Goal: Task Accomplishment & Management: Manage account settings

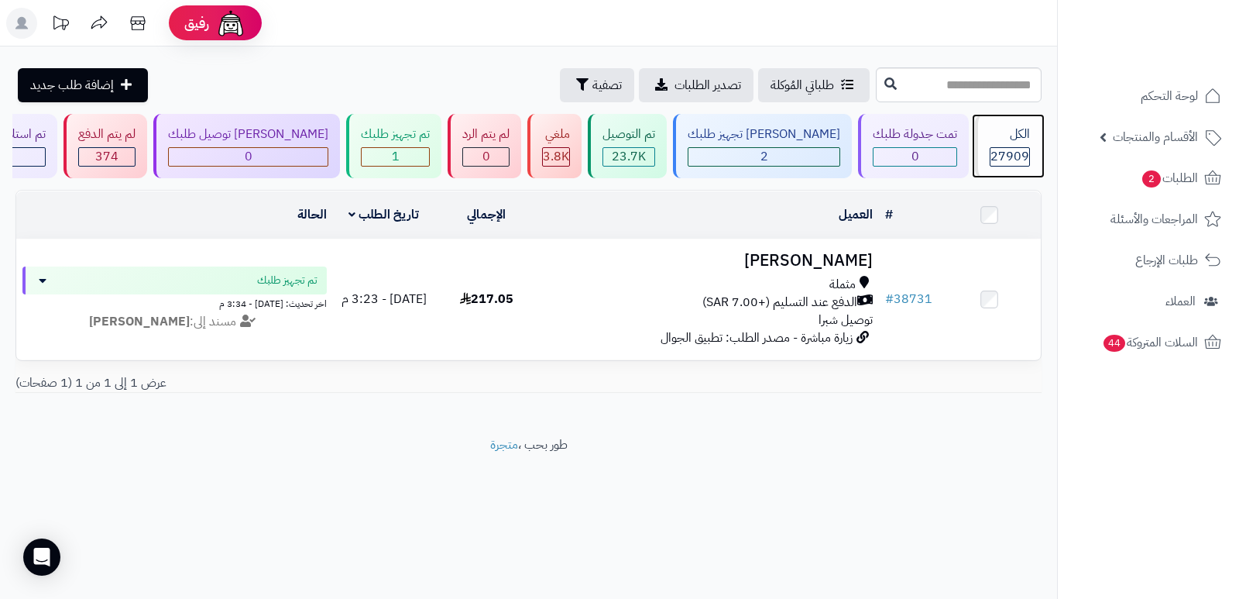
click at [991, 129] on div "الكل" at bounding box center [1010, 134] width 40 height 18
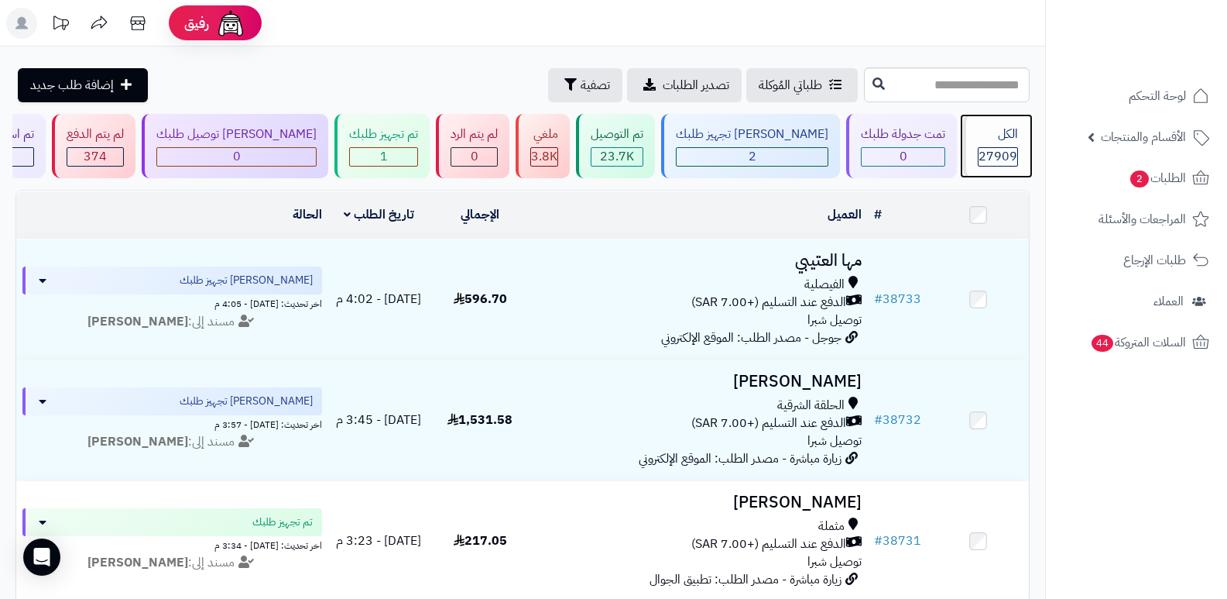
click at [1006, 135] on div "الكل" at bounding box center [998, 134] width 40 height 18
click at [1003, 146] on div "الكل 27909" at bounding box center [996, 146] width 67 height 64
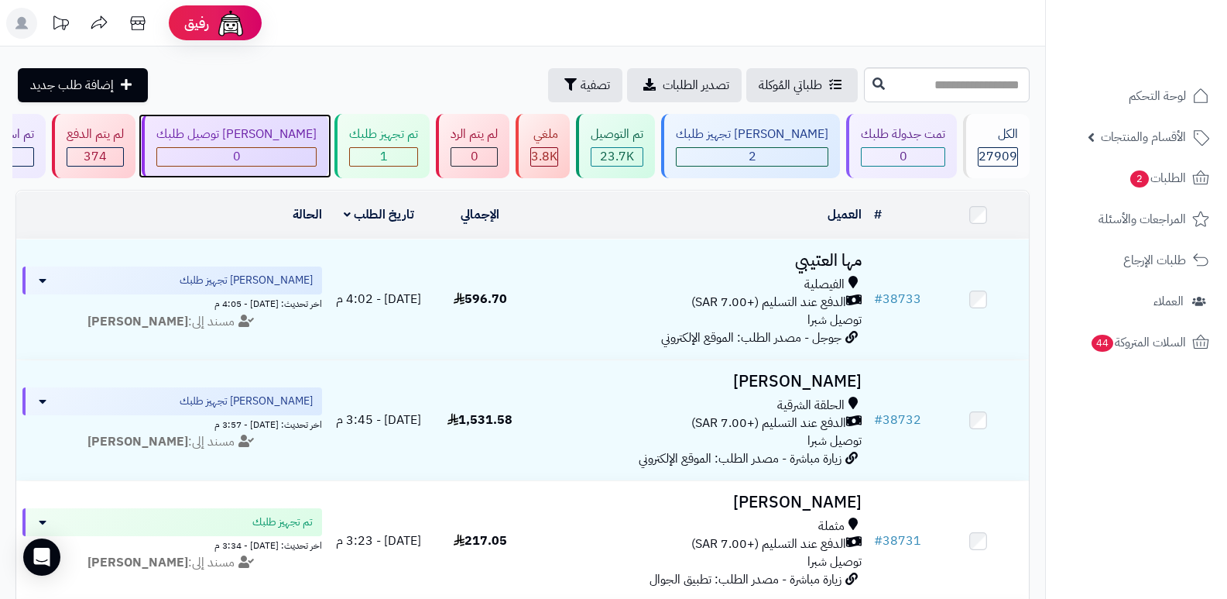
click at [256, 154] on div "0" at bounding box center [236, 157] width 159 height 18
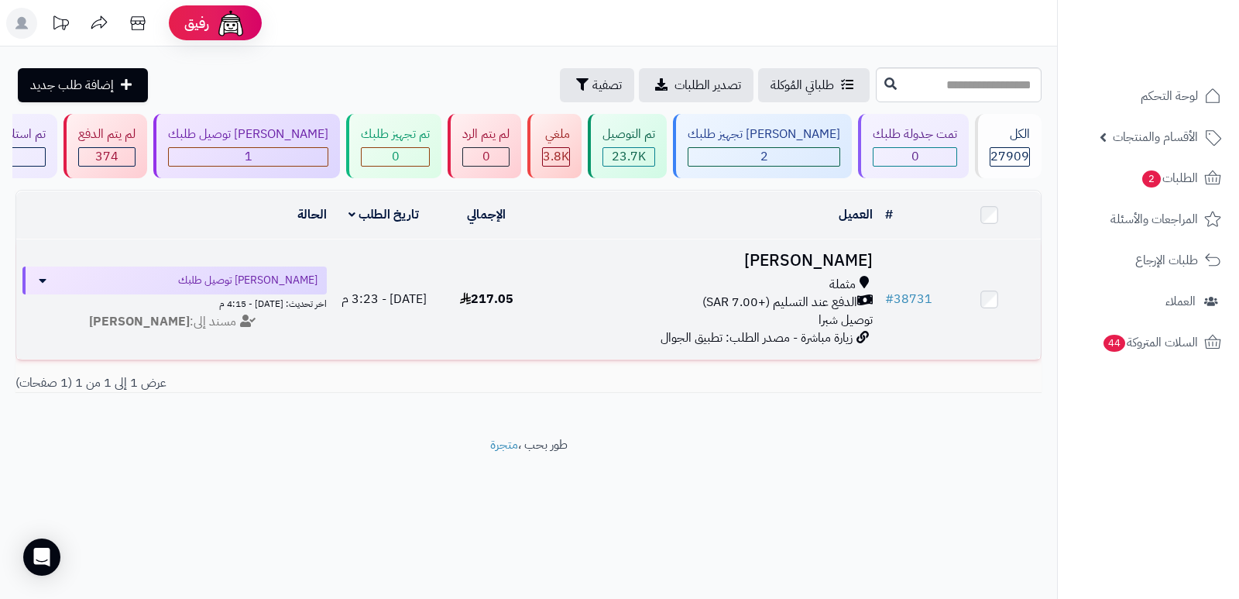
click at [845, 259] on h3 "[PERSON_NAME]" at bounding box center [708, 261] width 329 height 18
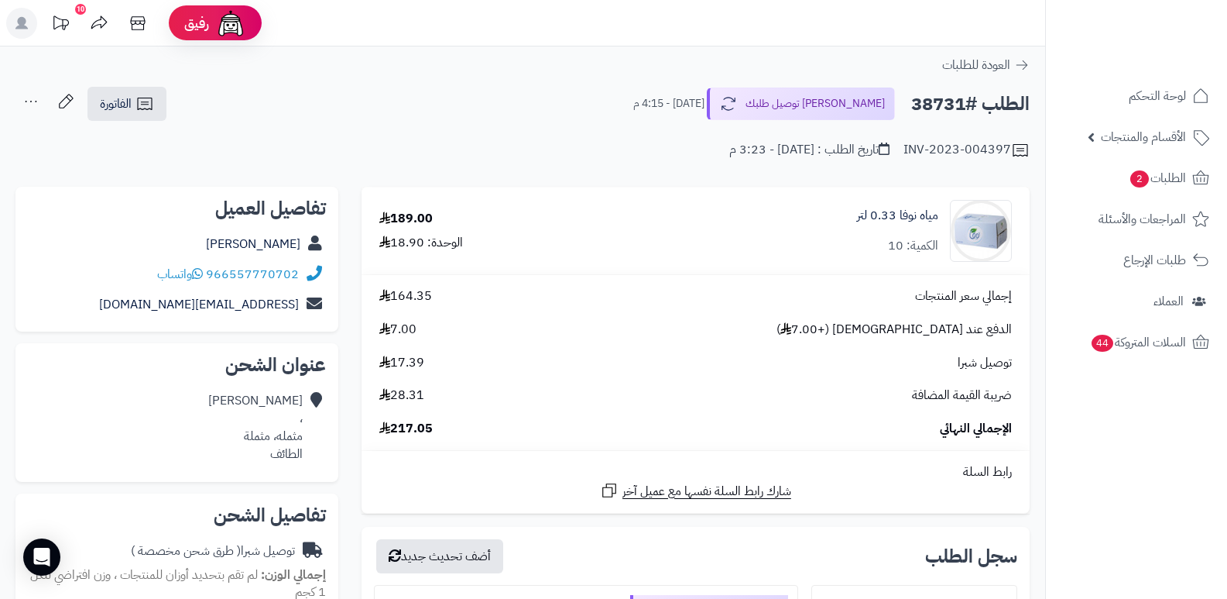
click at [1174, 450] on nav "لوحة التحكم الأقسام والمنتجات المنتجات الأقسام الماركات مواصفات المنتجات مواصفا…" at bounding box center [1136, 318] width 182 height 599
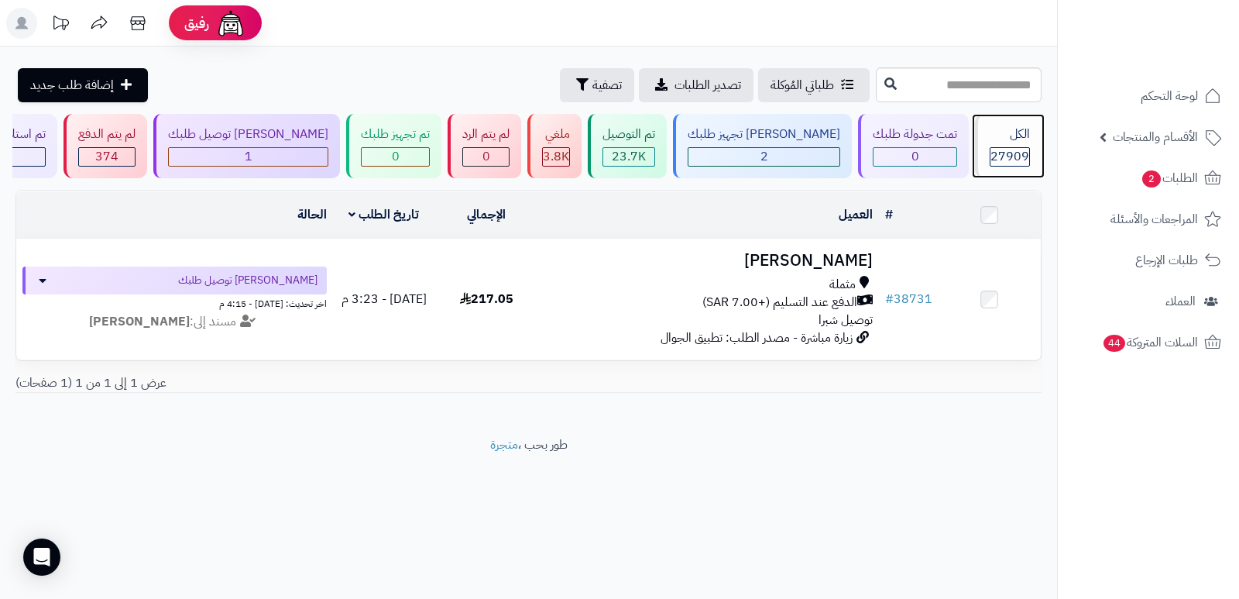
click at [1014, 147] on span "27909" at bounding box center [1010, 156] width 39 height 19
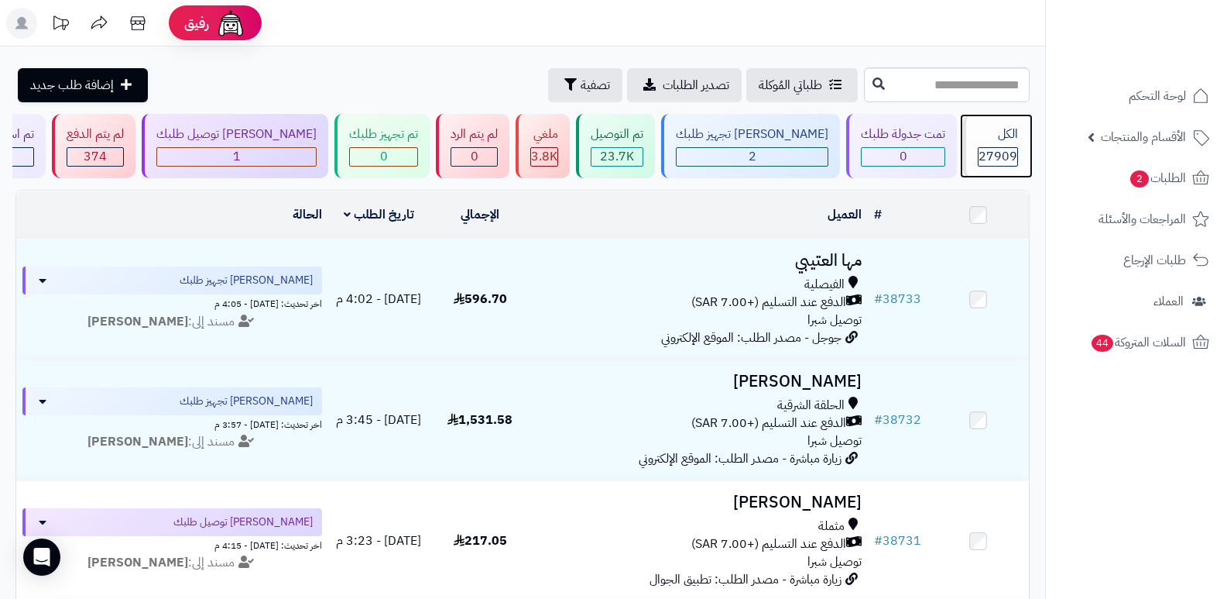
click at [1001, 142] on div "الكل" at bounding box center [998, 134] width 40 height 18
click at [990, 134] on div "الكل" at bounding box center [998, 134] width 40 height 18
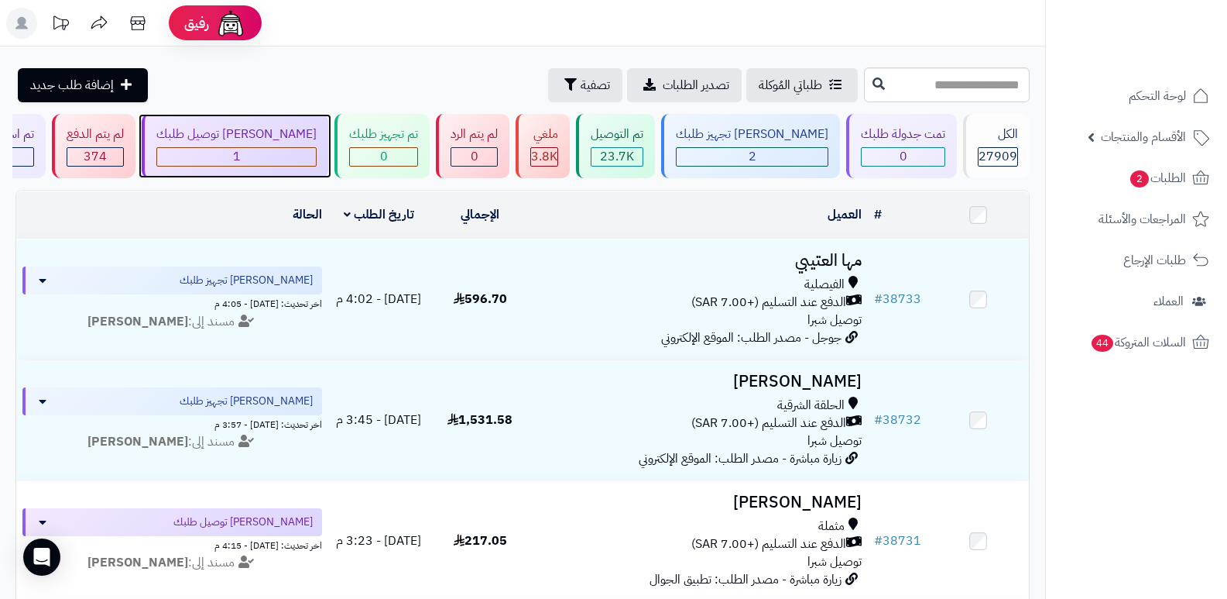
click at [249, 163] on div "1" at bounding box center [236, 157] width 159 height 18
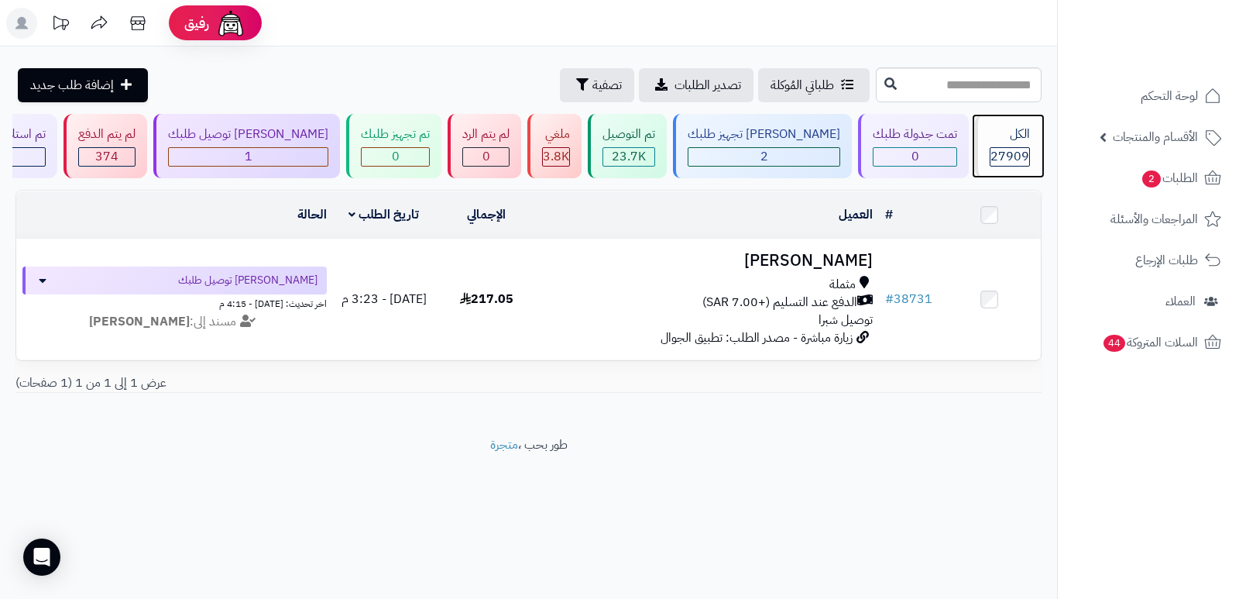
click at [1004, 132] on div "الكل" at bounding box center [1010, 134] width 40 height 18
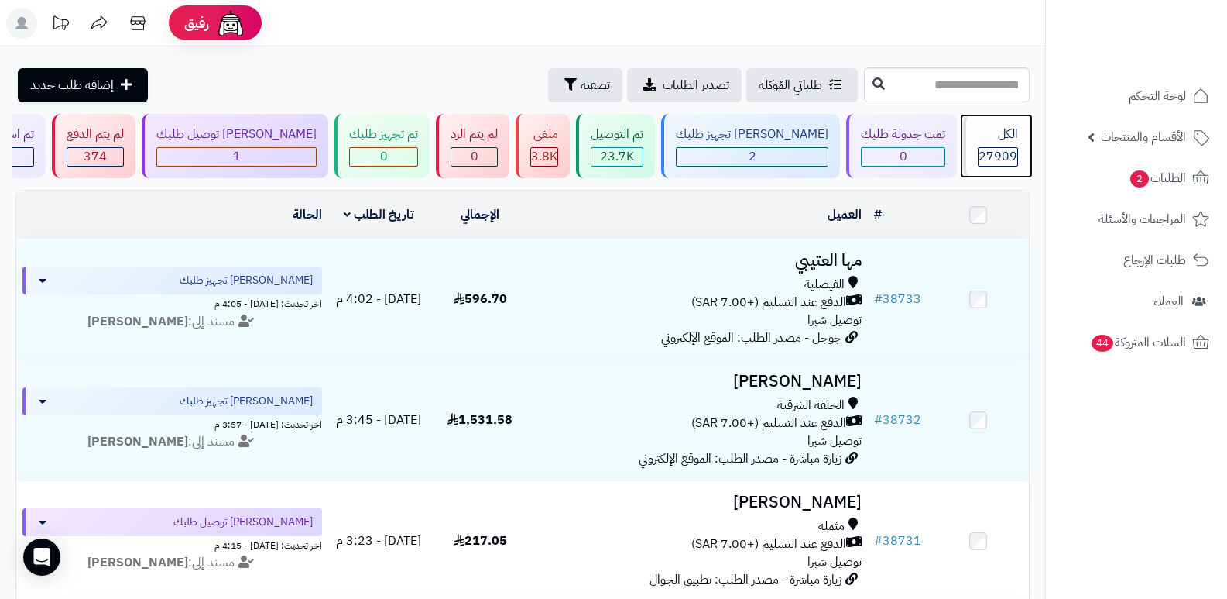
click at [994, 146] on div "الكل 27909" at bounding box center [996, 146] width 67 height 64
click at [984, 134] on div "الكل" at bounding box center [998, 134] width 40 height 18
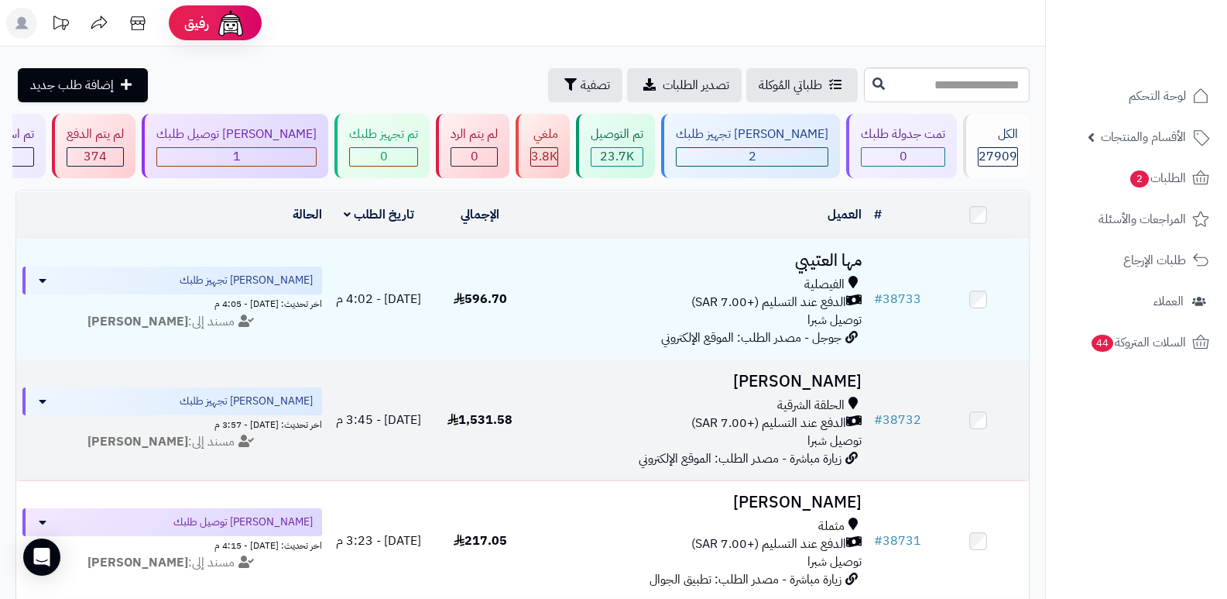
click at [819, 373] on h3 "[PERSON_NAME]" at bounding box center [699, 382] width 325 height 18
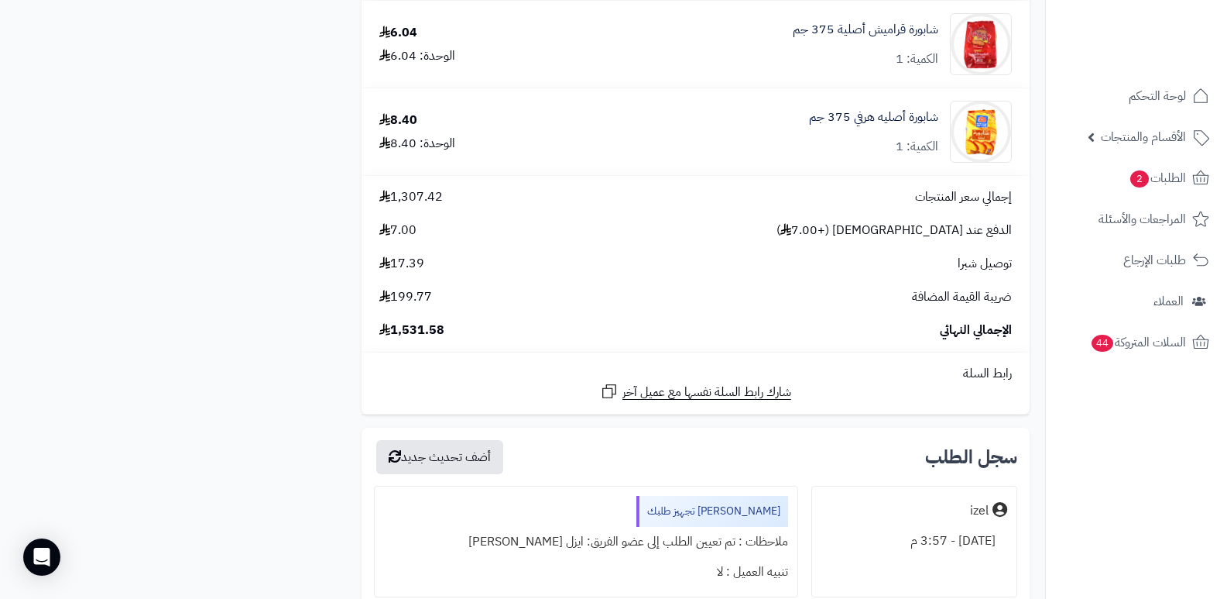
scroll to position [2649, 0]
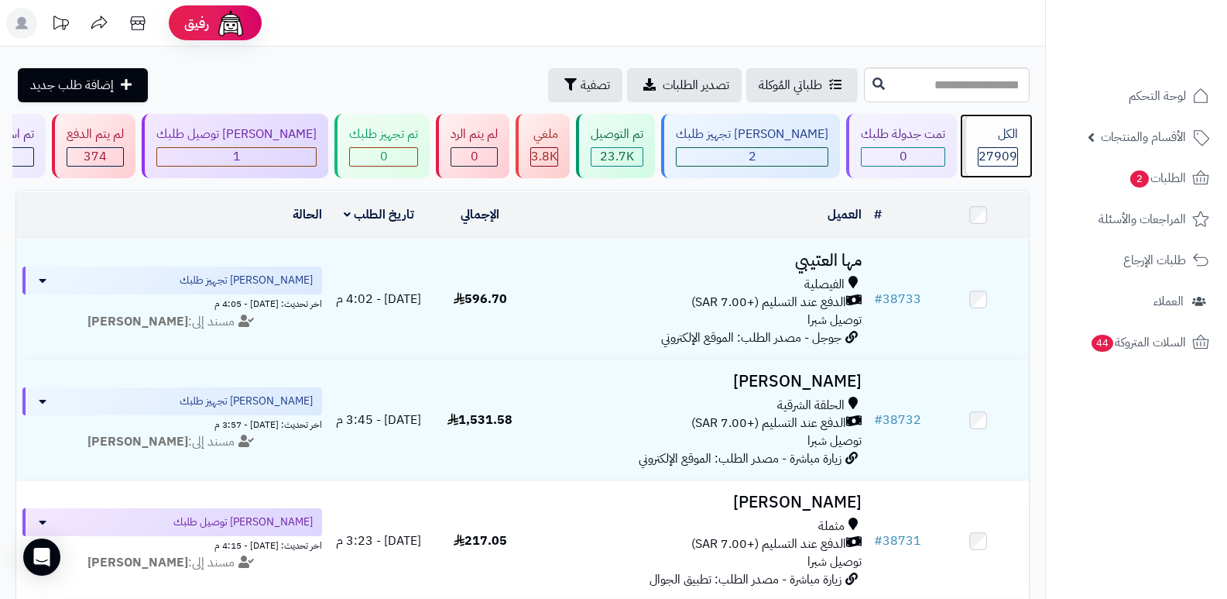
click at [985, 140] on div "الكل" at bounding box center [998, 134] width 40 height 18
click at [979, 155] on div "27909" at bounding box center [998, 157] width 39 height 18
click at [979, 154] on div "27909" at bounding box center [998, 157] width 39 height 18
click at [990, 148] on span "27909" at bounding box center [998, 156] width 39 height 19
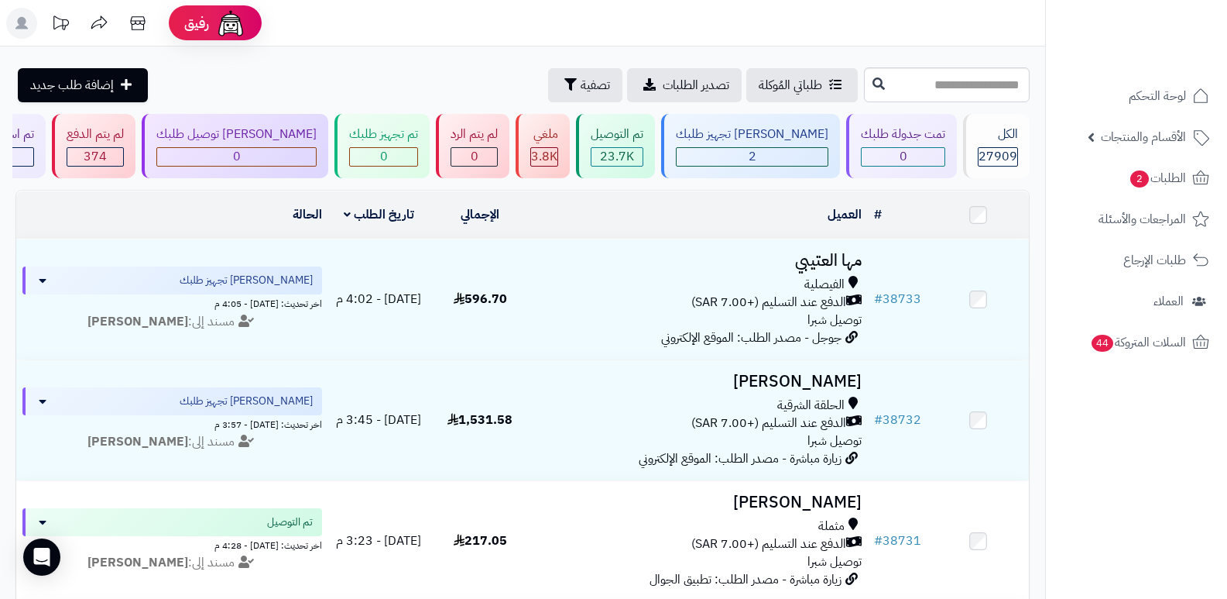
click at [819, 27] on header "رفيق ! الطلبات معالجة مكتمل إرجاع المنتجات العملاء المتواجدون الان 28585 عملاء …" at bounding box center [613, 23] width 1227 height 46
click at [993, 132] on div "الكل" at bounding box center [998, 134] width 40 height 18
click at [739, 25] on header "رفيق ! الطلبات معالجة مكتمل إرجاع المنتجات العملاء المتواجدون الان 28585 عملاء …" at bounding box center [613, 23] width 1227 height 46
click at [1014, 147] on span "27909" at bounding box center [998, 156] width 39 height 19
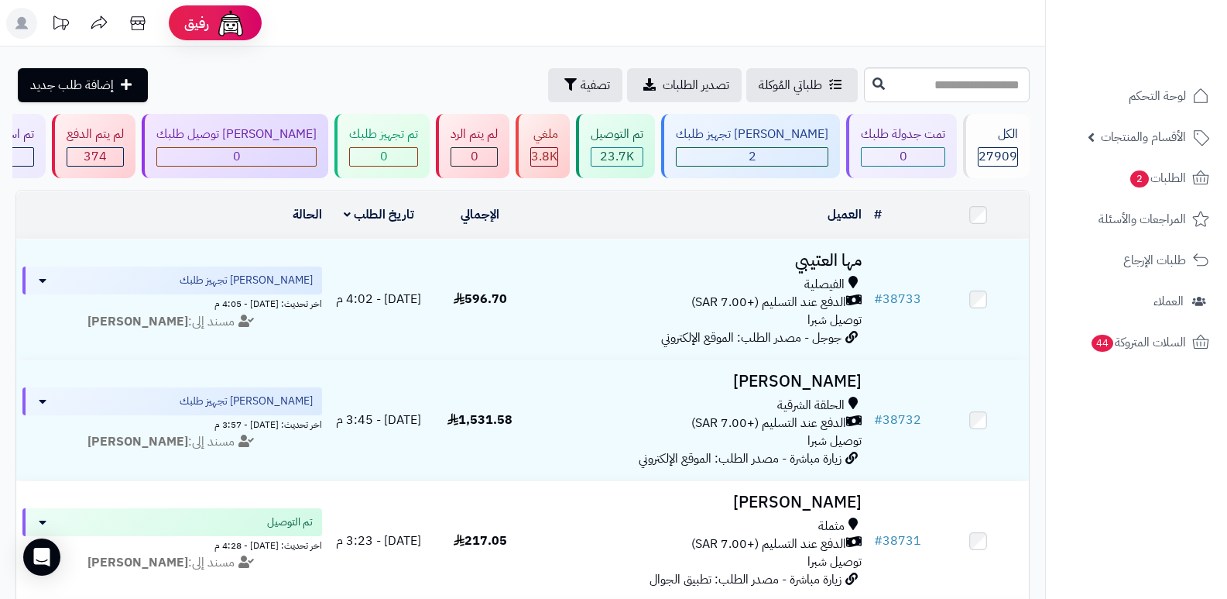
click at [25, 28] on icon at bounding box center [21, 23] width 12 height 12
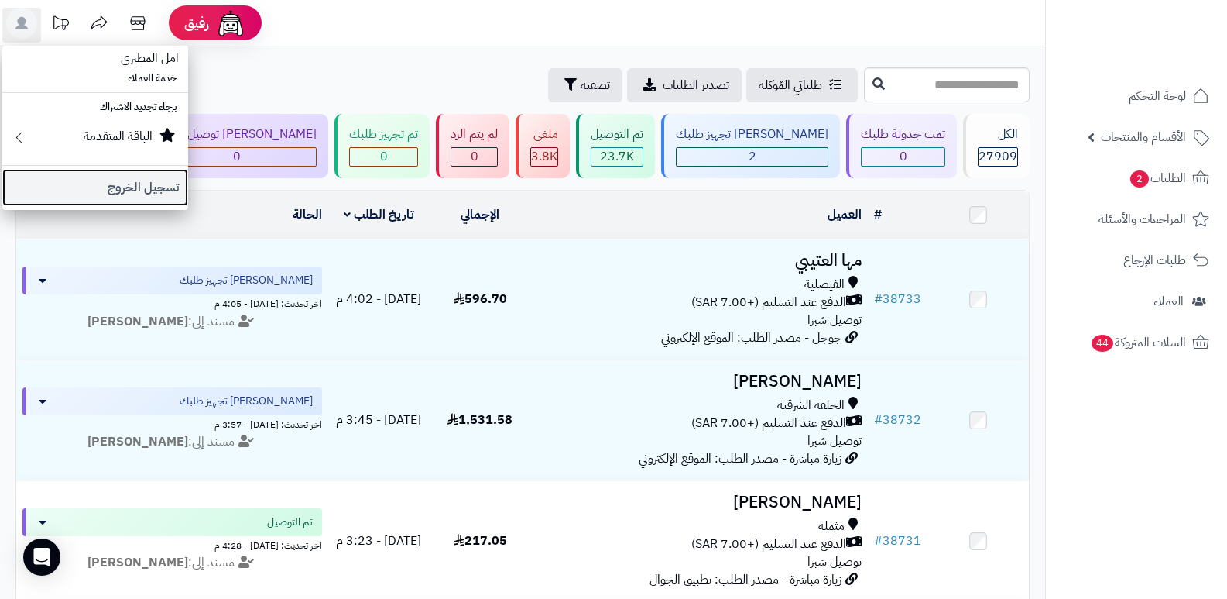
click at [159, 185] on link "تسجيل الخروج" at bounding box center [95, 187] width 186 height 37
